Goal: Information Seeking & Learning: Learn about a topic

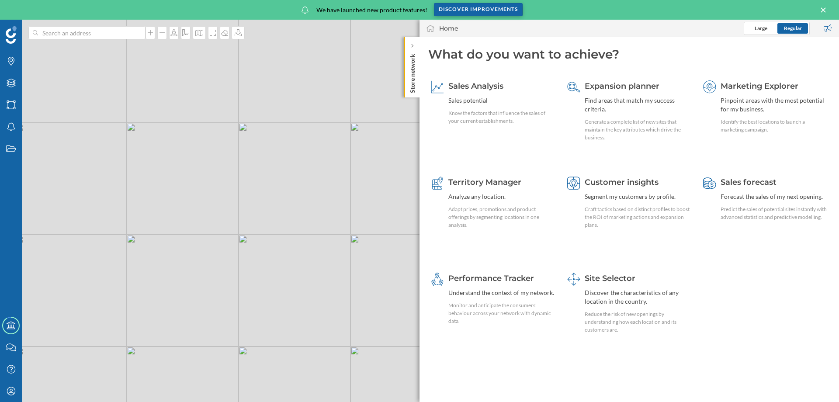
click at [482, 11] on div "Discover improvements" at bounding box center [478, 9] width 89 height 13
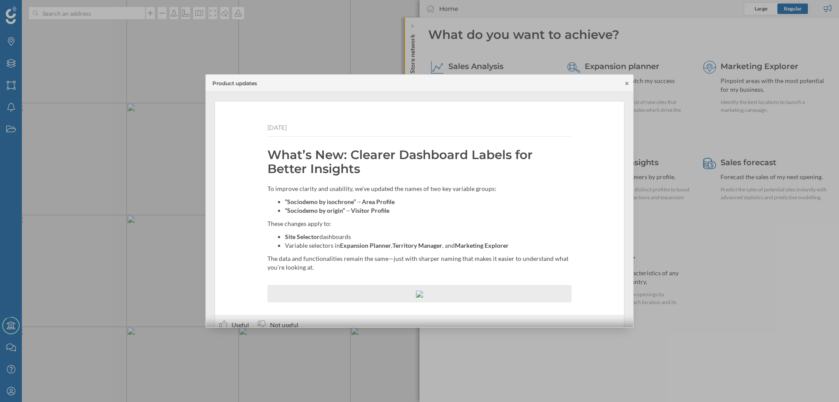
click at [625, 84] on icon at bounding box center [626, 83] width 7 height 5
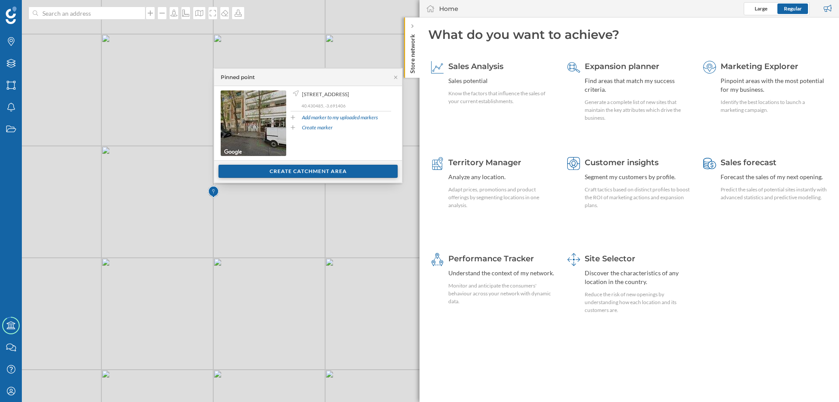
click at [268, 173] on div "Create catchment area" at bounding box center [307, 171] width 179 height 13
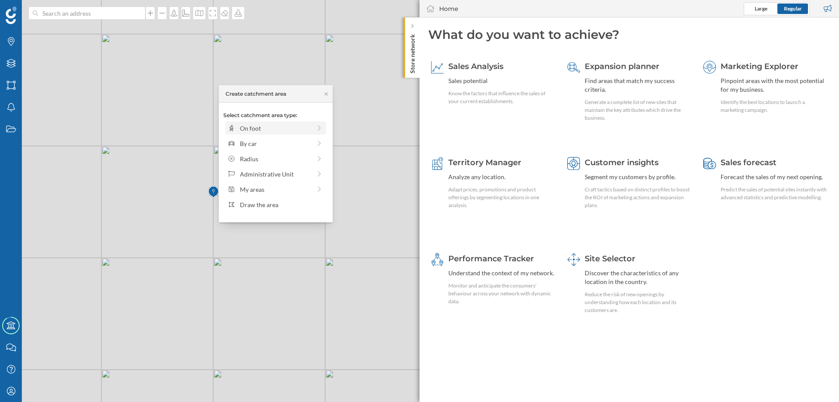
click at [259, 128] on div "On foot" at bounding box center [275, 128] width 71 height 9
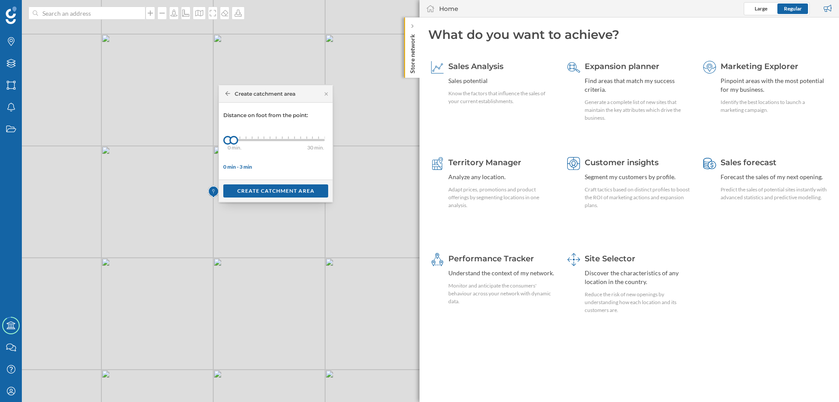
click at [266, 138] on div "0 min. 3 min. 4 min. 5 min. 6 min. 7 min. 8 min. 9 min. 10 min. 11 min. 12 min.…" at bounding box center [276, 140] width 97 height 11
click at [282, 138] on div at bounding box center [282, 137] width 1 height 3
click at [287, 187] on div "Create catchment area" at bounding box center [275, 190] width 105 height 13
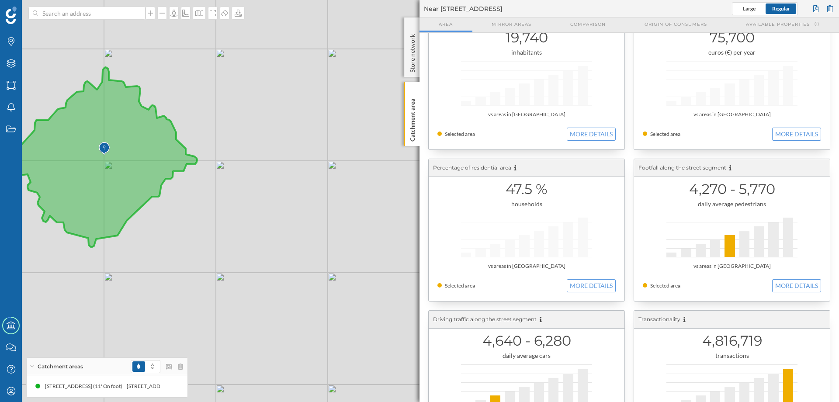
scroll to position [52, 0]
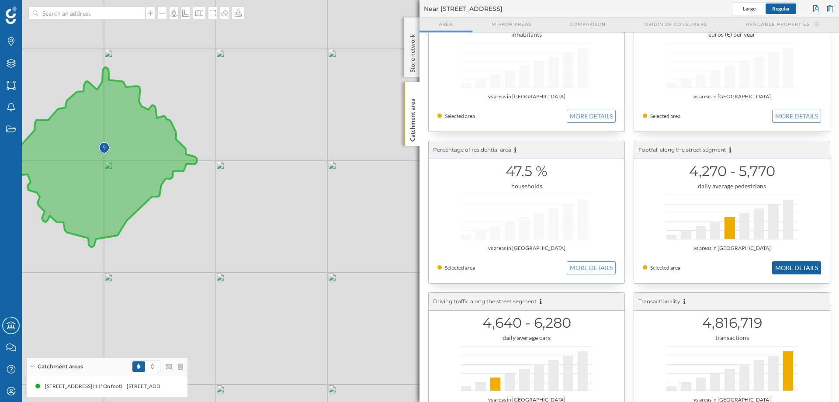
click at [785, 265] on button "MORE DETAILS" at bounding box center [796, 267] width 49 height 13
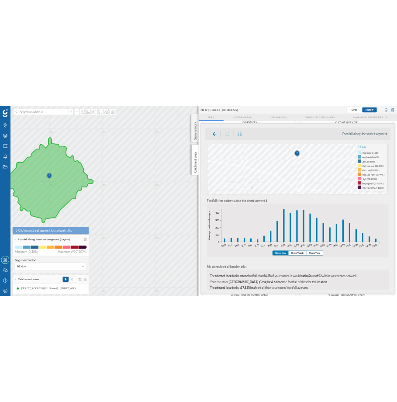
scroll to position [0, 0]
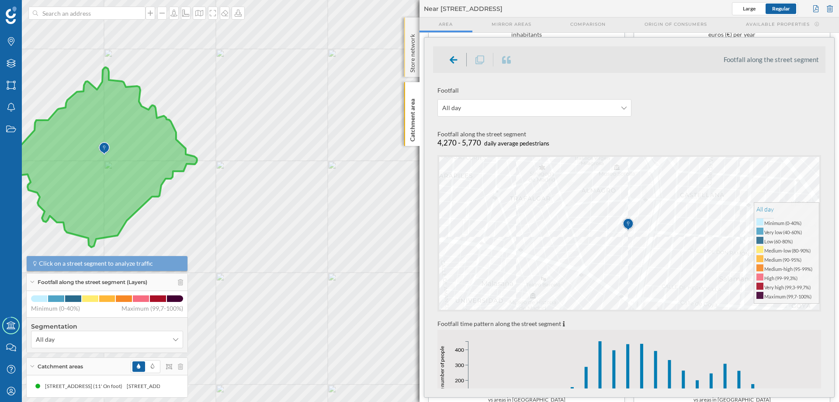
click at [415, 40] on p "Store network" at bounding box center [412, 52] width 9 height 42
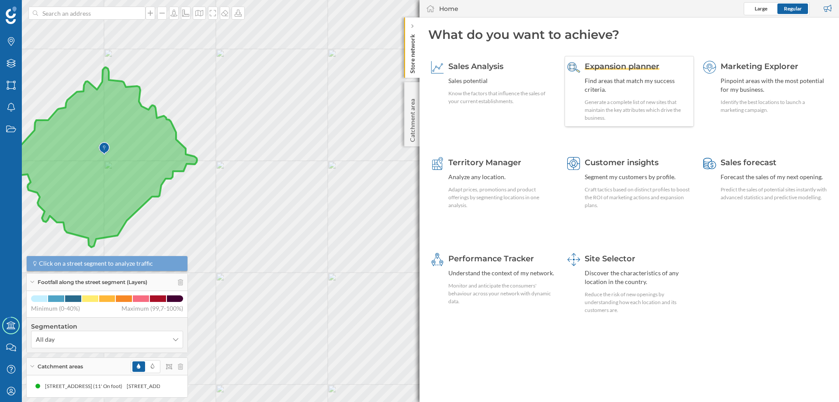
click at [621, 80] on div "Find areas that match my success criteria." at bounding box center [637, 84] width 107 height 17
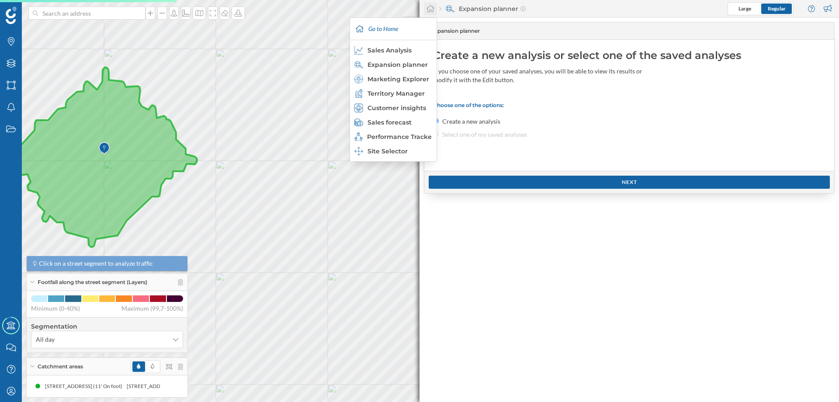
click at [431, 8] on icon at bounding box center [430, 9] width 9 height 8
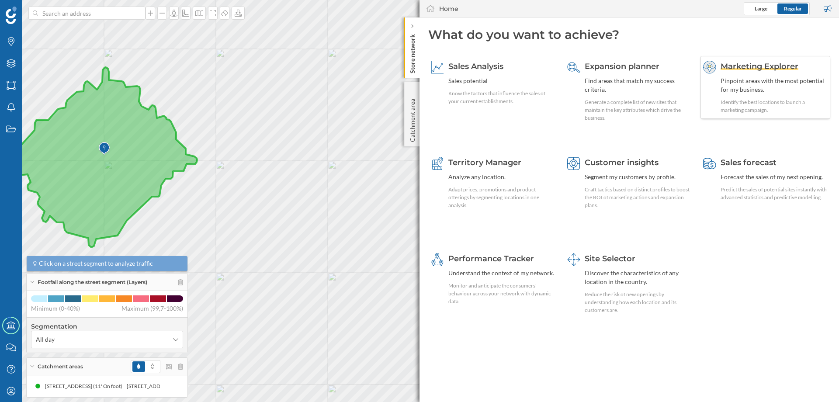
click at [737, 68] on span "Marketing Explorer" at bounding box center [759, 67] width 78 height 10
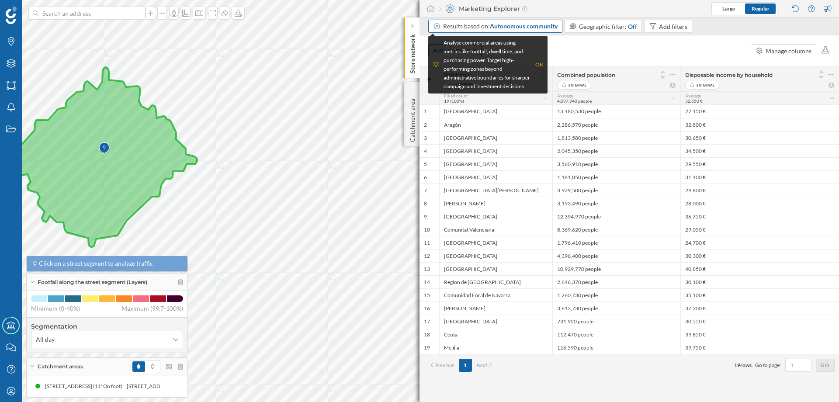
click at [550, 25] on span "Autonomous community" at bounding box center [524, 25] width 68 height 7
click at [487, 141] on div "Census section" at bounding box center [497, 138] width 120 height 9
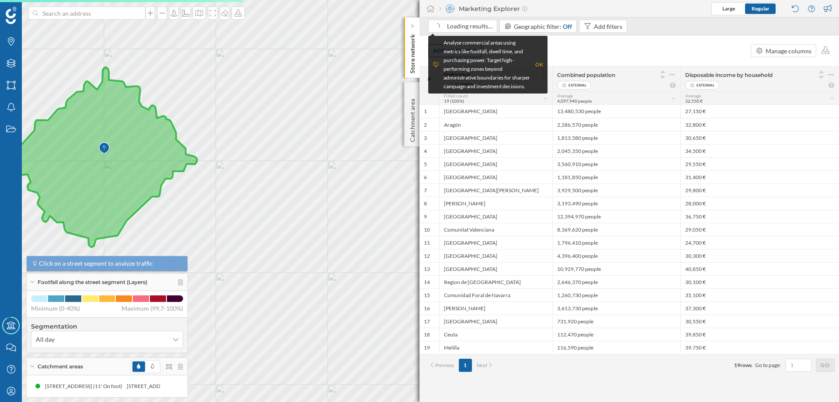
click at [540, 66] on div "OK" at bounding box center [539, 64] width 8 height 9
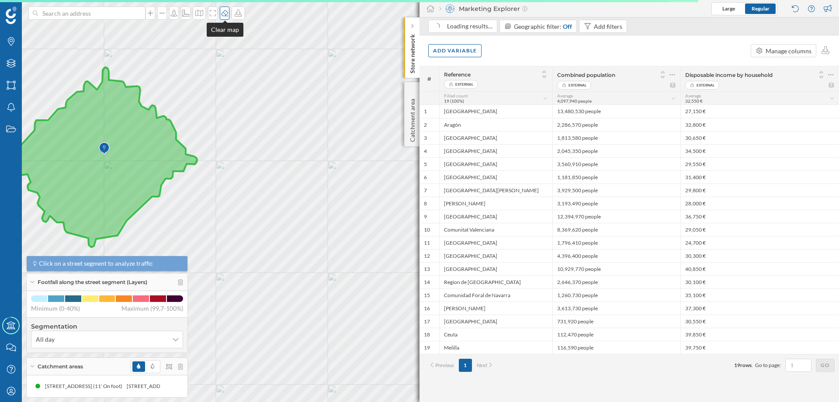
click at [224, 13] on icon at bounding box center [224, 13] width 7 height 6
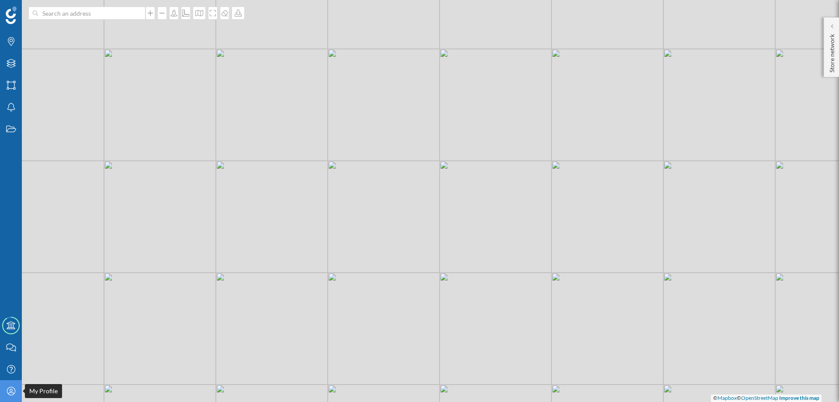
click at [16, 390] on icon "My Profile" at bounding box center [11, 391] width 11 height 9
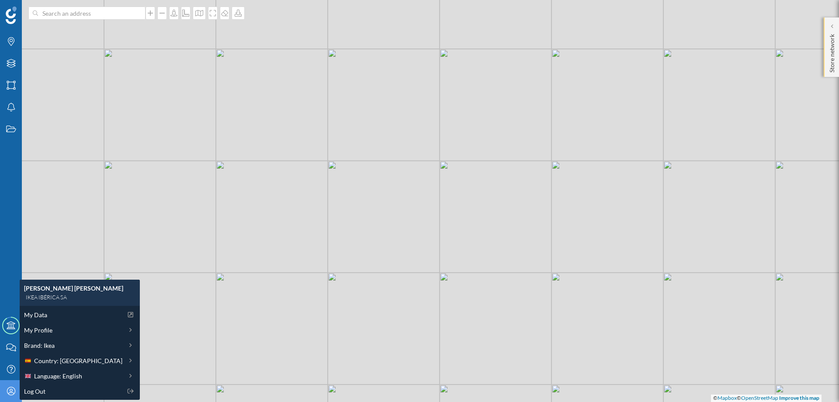
click at [827, 41] on p "Store network" at bounding box center [831, 52] width 9 height 42
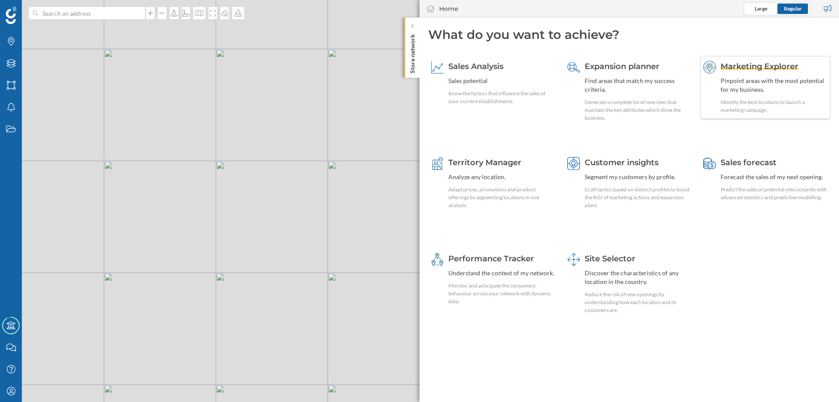
click at [747, 63] on span "Marketing Explorer" at bounding box center [759, 67] width 78 height 10
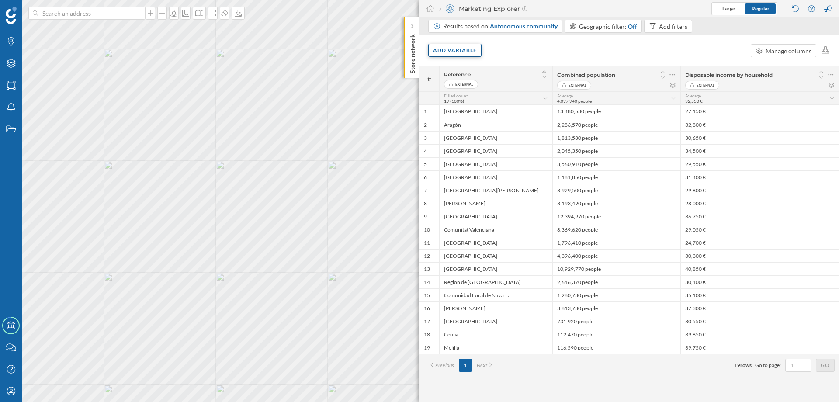
click at [471, 49] on div "Add variable" at bounding box center [454, 50] width 53 height 13
click at [483, 27] on div "Results based on: Autonomous community" at bounding box center [500, 26] width 114 height 9
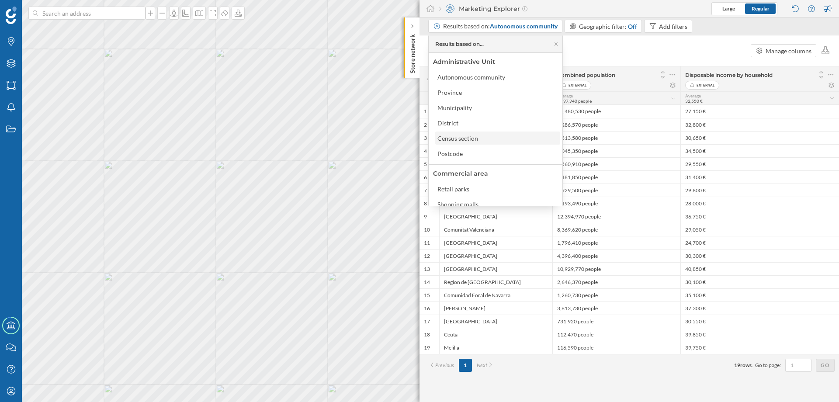
click at [482, 136] on div "Census section" at bounding box center [497, 138] width 120 height 9
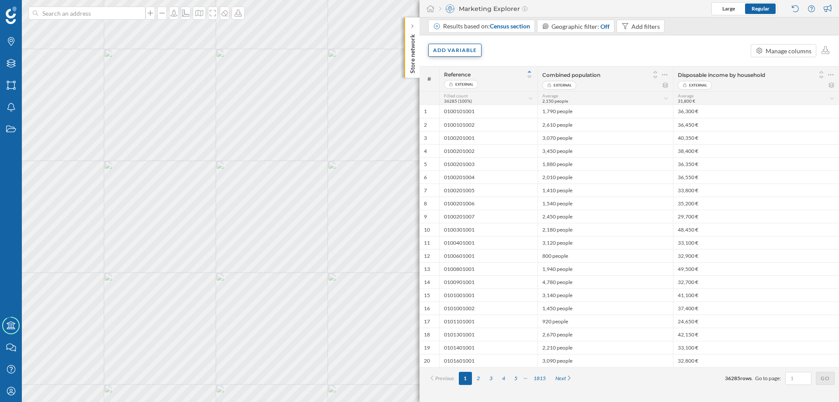
click at [451, 54] on div "Add variable" at bounding box center [454, 50] width 53 height 13
click at [463, 88] on div "External variables" at bounding box center [476, 86] width 87 height 9
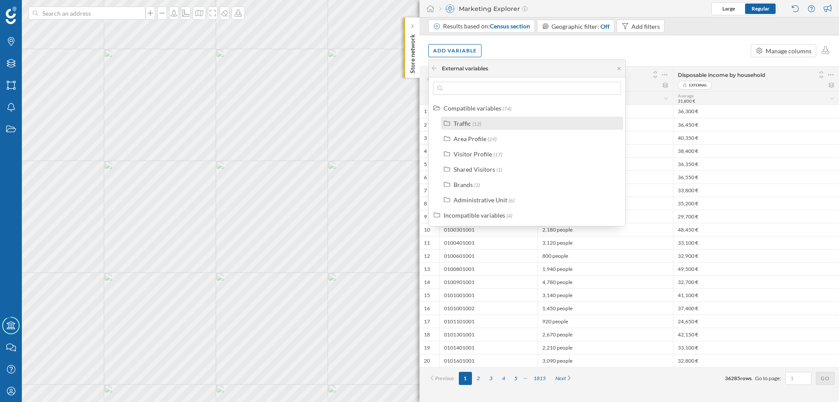
click at [474, 126] on span "(12)" at bounding box center [476, 124] width 9 height 7
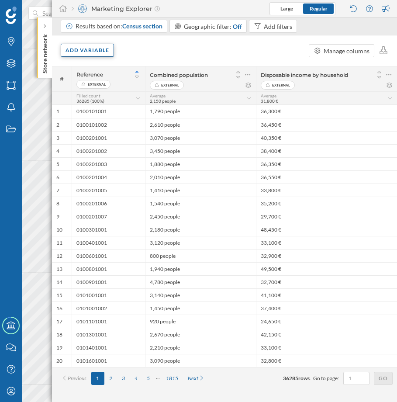
click at [78, 47] on div "Add variable" at bounding box center [87, 50] width 53 height 13
click at [91, 48] on div "Add variable" at bounding box center [87, 50] width 53 height 13
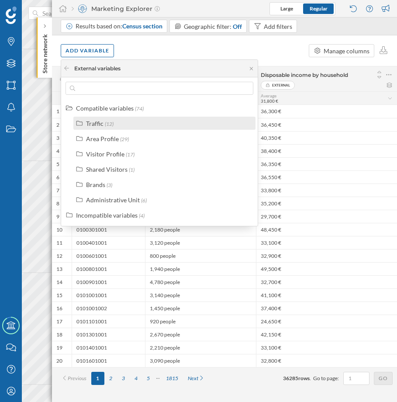
click at [83, 121] on div "Traffic (12)" at bounding box center [163, 123] width 175 height 9
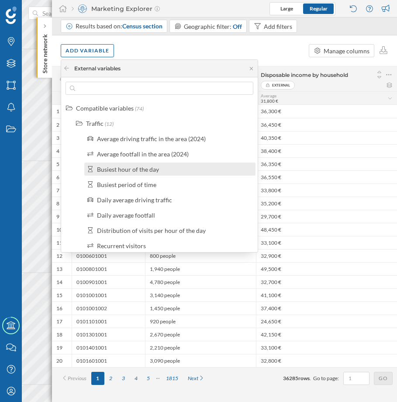
click at [123, 170] on div "Busiest hour of the day" at bounding box center [128, 169] width 62 height 7
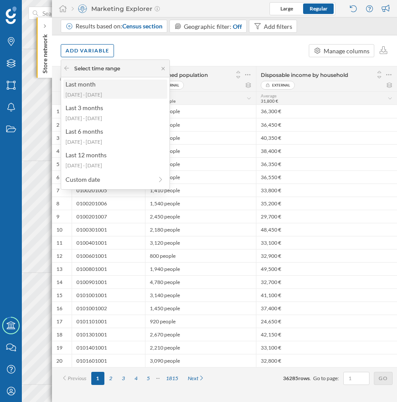
click at [91, 87] on div "Last month" at bounding box center [115, 84] width 99 height 9
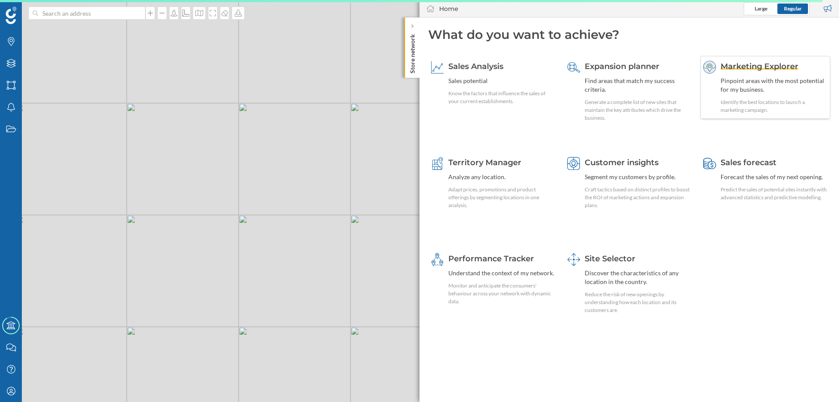
click at [723, 68] on span "Marketing Explorer" at bounding box center [759, 67] width 78 height 10
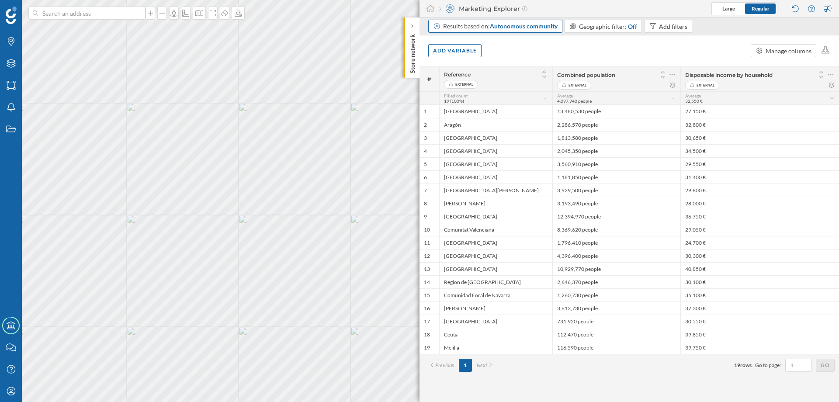
click at [471, 30] on div "Results based on: Autonomous community" at bounding box center [500, 26] width 114 height 9
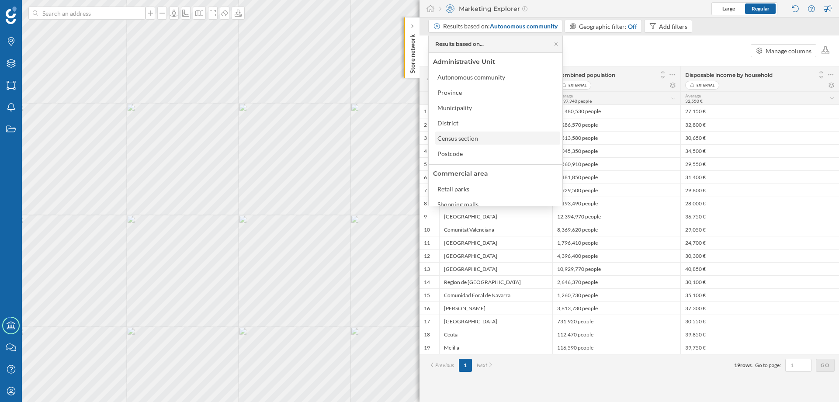
click at [482, 135] on div "Census section" at bounding box center [497, 138] width 120 height 9
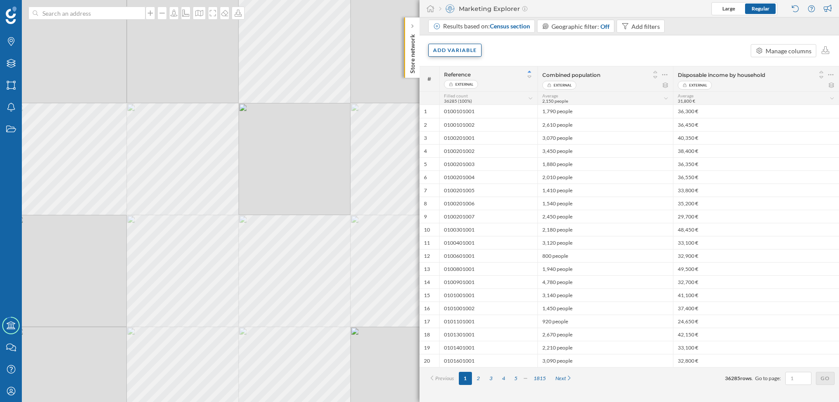
click at [452, 52] on div "Add variable" at bounding box center [454, 50] width 53 height 13
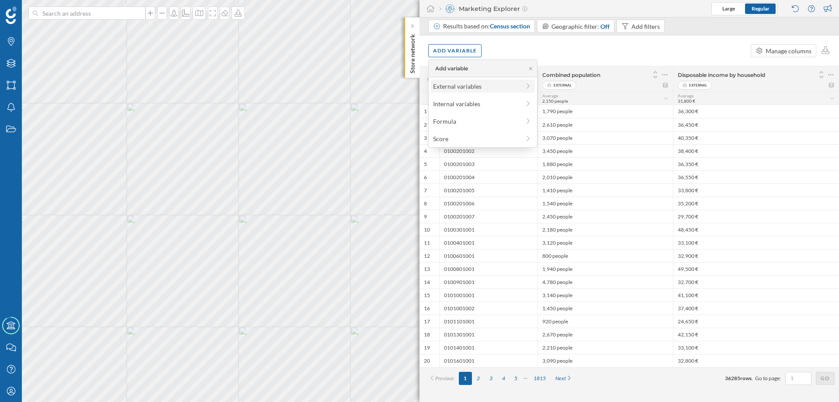
click at [457, 86] on div "External variables" at bounding box center [476, 86] width 87 height 9
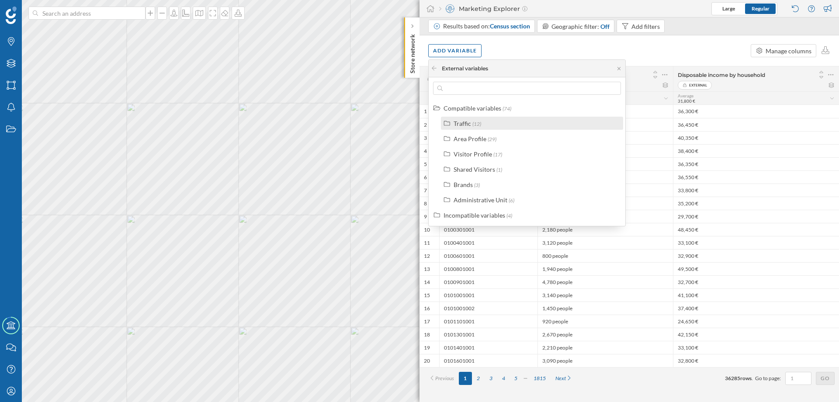
click at [465, 121] on div "Traffic" at bounding box center [461, 123] width 17 height 7
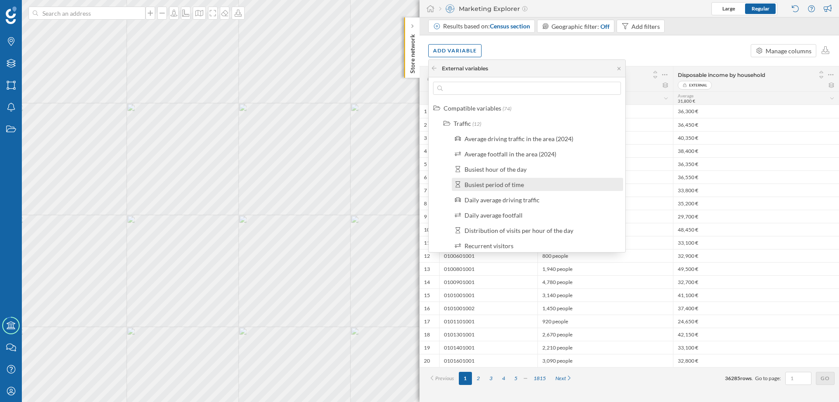
click at [494, 183] on div "Busiest period of time" at bounding box center [493, 184] width 59 height 7
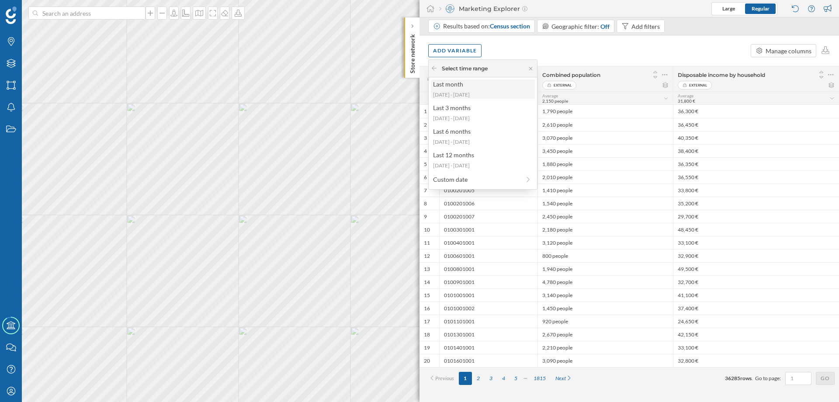
click at [460, 95] on div "[DATE] - [DATE]" at bounding box center [482, 95] width 99 height 8
